Goal: Check status: Check status

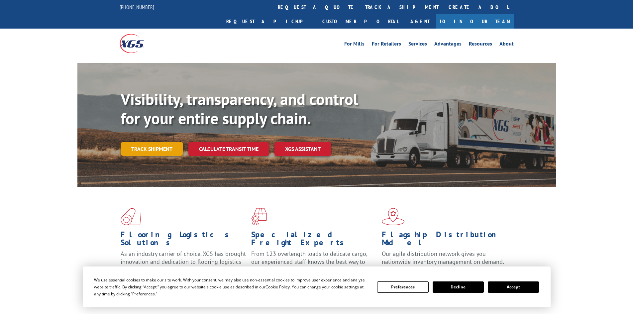
click at [147, 142] on link "Track shipment" at bounding box center [152, 149] width 62 height 14
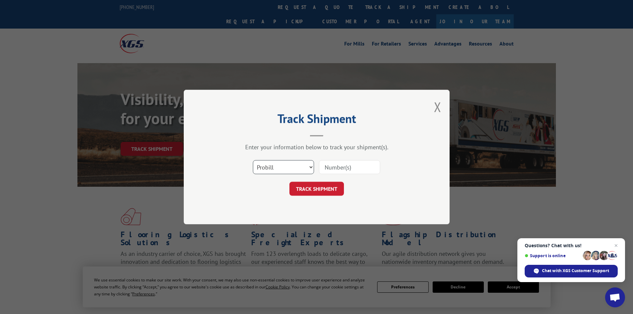
click at [288, 169] on select "Select category... Probill BOL PO" at bounding box center [283, 167] width 61 height 14
select select "bol"
click at [253, 160] on select "Select category... Probill BOL PO" at bounding box center [283, 167] width 61 height 14
click at [333, 168] on input at bounding box center [349, 167] width 61 height 14
paste input "4690242"
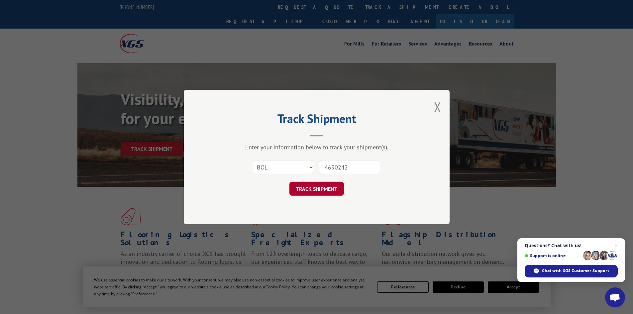
type input "4690242"
click at [323, 192] on button "TRACK SHIPMENT" at bounding box center [317, 189] width 55 height 14
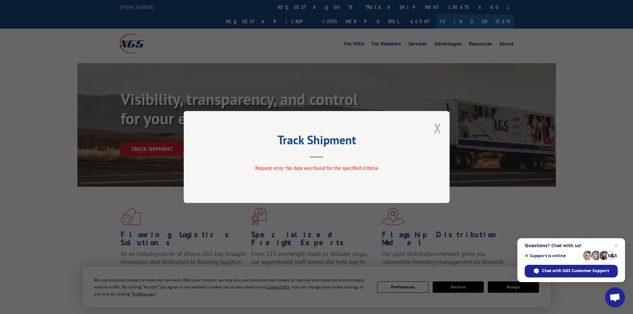
click at [439, 128] on button "Close modal" at bounding box center [437, 128] width 7 height 18
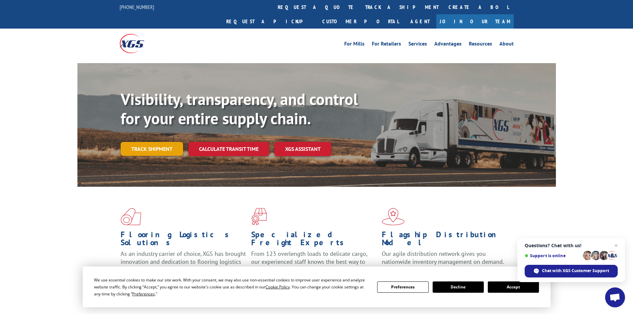
click at [149, 142] on link "Track shipment" at bounding box center [152, 149] width 62 height 14
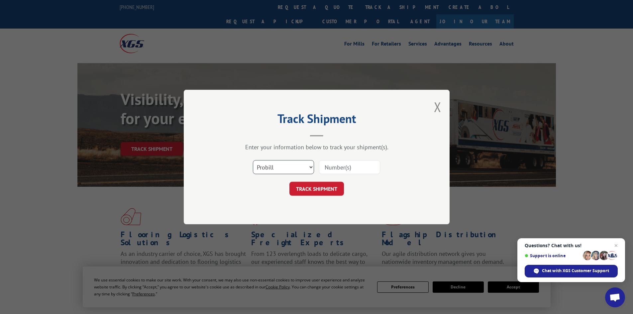
click at [285, 167] on select "Select category... Probill BOL PO" at bounding box center [283, 167] width 61 height 14
select select "bol"
click at [253, 160] on select "Select category... Probill BOL PO" at bounding box center [283, 167] width 61 height 14
click at [331, 166] on input at bounding box center [349, 167] width 61 height 14
paste input "00889690116733757"
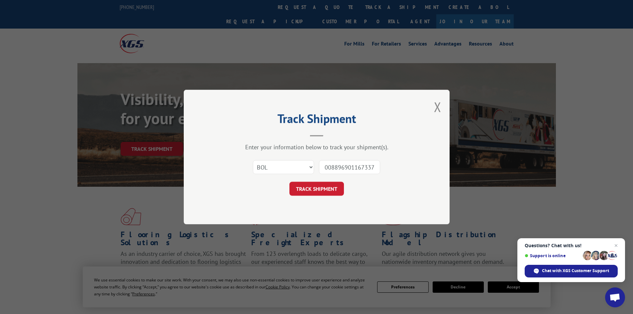
scroll to position [0, 7]
type input "00889690116733757"
click at [304, 190] on button "TRACK SHIPMENT" at bounding box center [317, 189] width 55 height 14
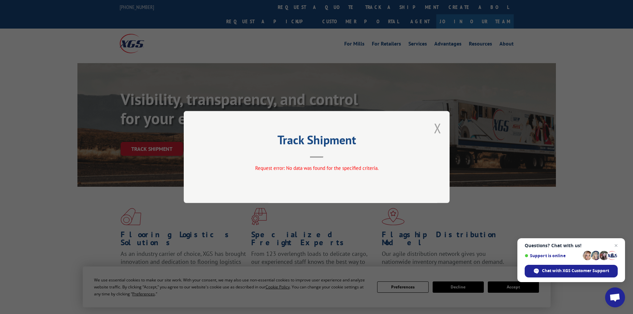
click at [438, 126] on button "Close modal" at bounding box center [437, 128] width 7 height 18
